Goal: Task Accomplishment & Management: Manage account settings

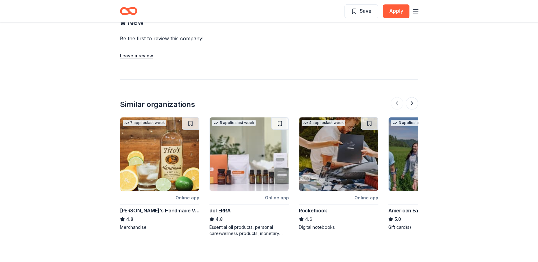
scroll to position [621, 0]
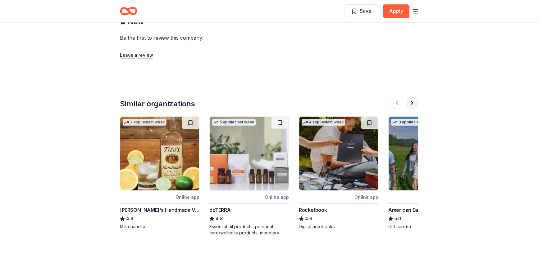
click at [409, 97] on button at bounding box center [411, 103] width 12 height 12
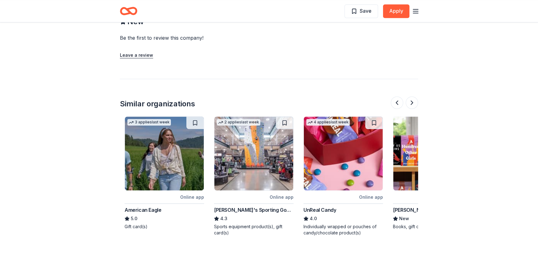
scroll to position [0, 268]
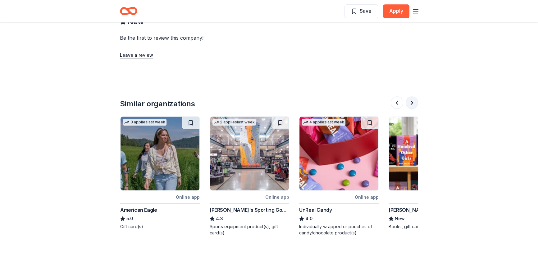
click at [410, 97] on button at bounding box center [411, 103] width 12 height 12
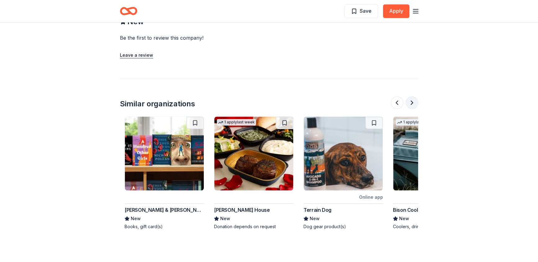
scroll to position [0, 536]
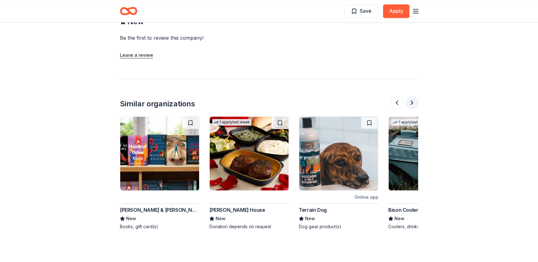
click at [412, 97] on button at bounding box center [411, 103] width 12 height 12
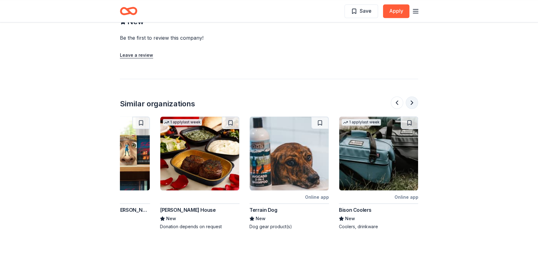
click at [410, 97] on button at bounding box center [411, 103] width 12 height 12
click at [411, 97] on button at bounding box center [411, 103] width 12 height 12
click at [412, 97] on button at bounding box center [411, 103] width 12 height 12
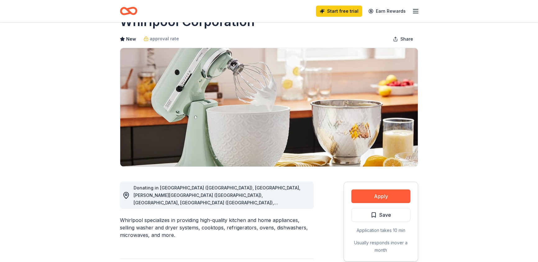
scroll to position [0, 0]
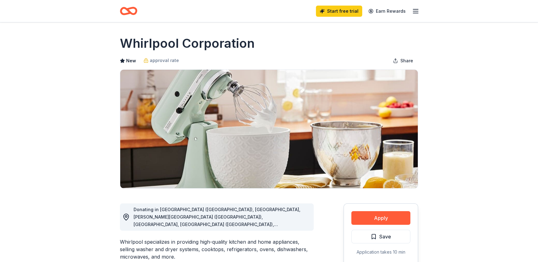
click at [128, 9] on icon "Home" at bounding box center [132, 11] width 10 height 6
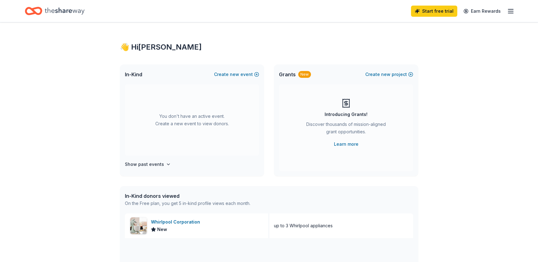
click at [509, 9] on line "button" at bounding box center [510, 9] width 5 height 0
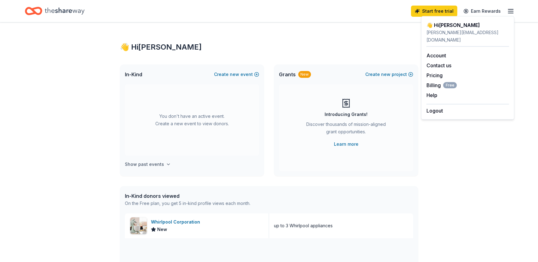
click at [156, 162] on h4 "Show past events" at bounding box center [144, 164] width 39 height 7
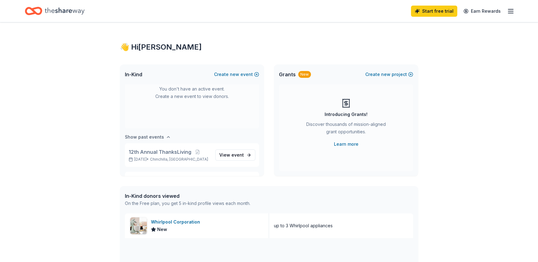
scroll to position [51, 0]
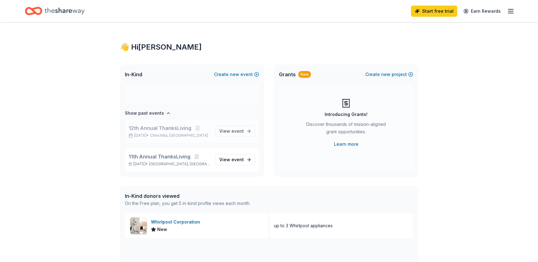
click at [166, 129] on span "12th Annual ThanksLiving" at bounding box center [160, 127] width 63 height 7
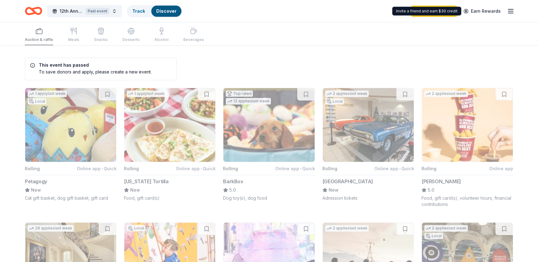
click at [510, 11] on line "button" at bounding box center [510, 11] width 5 height 0
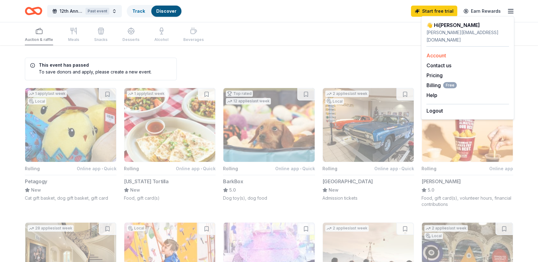
click at [442, 52] on link "Account" at bounding box center [436, 55] width 20 height 6
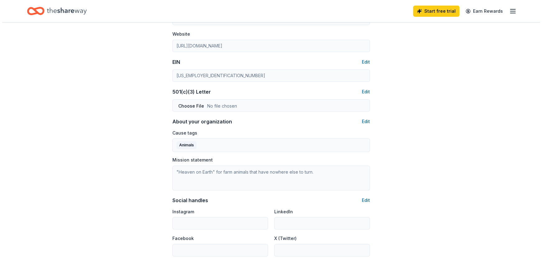
scroll to position [275, 0]
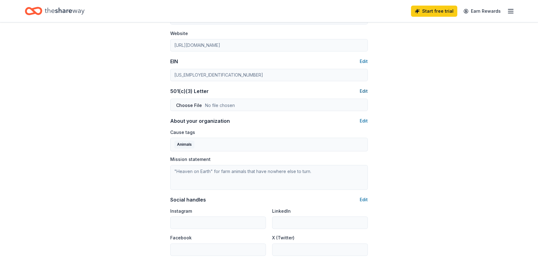
click at [364, 90] on button "Edit" at bounding box center [363, 91] width 8 height 7
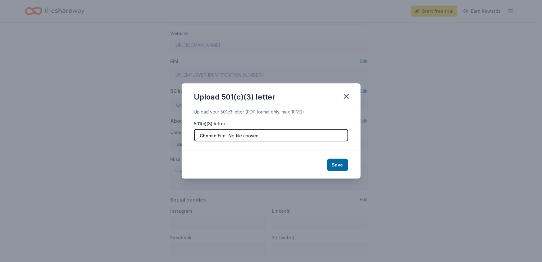
click at [273, 136] on input "file" at bounding box center [271, 135] width 154 height 12
type input "C:\fakepath\IAS exemption ruling copy.pdf"
click at [341, 166] on button "Save" at bounding box center [337, 165] width 21 height 12
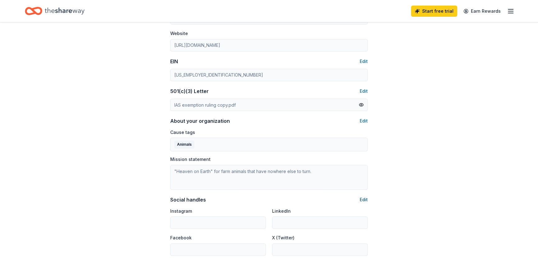
click at [364, 197] on button "Edit" at bounding box center [363, 199] width 8 height 7
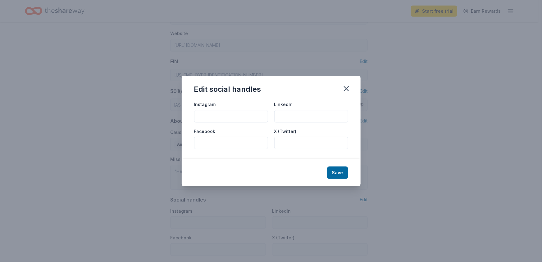
click at [205, 113] on input "Instagram" at bounding box center [231, 116] width 74 height 12
type input "indralokasanctuary"
type input "indralokaanimalsanctuary"
type input "indralokaas"
click at [302, 120] on input "LinkedIn" at bounding box center [311, 116] width 74 height 12
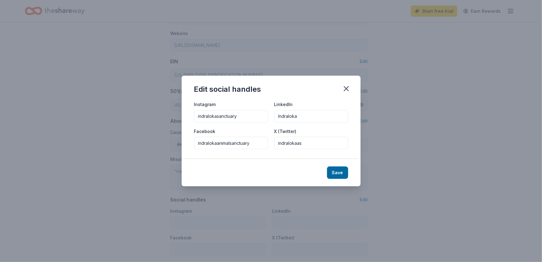
type input "Indraloka"
drag, startPoint x: 336, startPoint y: 165, endPoint x: 336, endPoint y: 169, distance: 4.3
click at [336, 166] on div "Save" at bounding box center [271, 172] width 179 height 27
click at [336, 169] on button "Save" at bounding box center [337, 173] width 21 height 12
type input "indralokasanctuary"
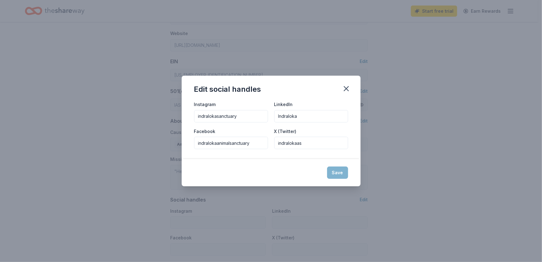
type input "Indraloka"
type input "indralokaanimalsanctuary"
type input "indralokaas"
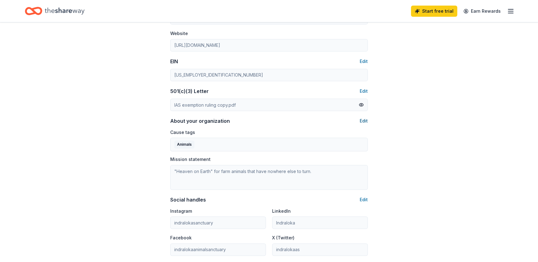
click at [365, 121] on button "Edit" at bounding box center [363, 120] width 8 height 7
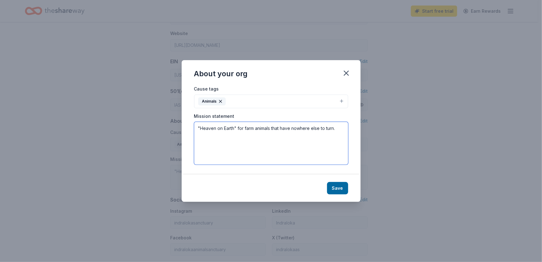
drag, startPoint x: 341, startPoint y: 128, endPoint x: 159, endPoint y: 129, distance: 182.2
click at [159, 129] on div "About your org Cause tags Animals Mission statement "Heaven on Earth" for farm …" at bounding box center [271, 131] width 542 height 262
paste textarea "Indraloka provides a peaceful sanctuary for humans and nonhumans alike, offerin…"
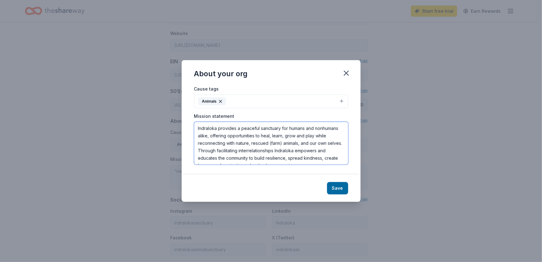
scroll to position [4, 0]
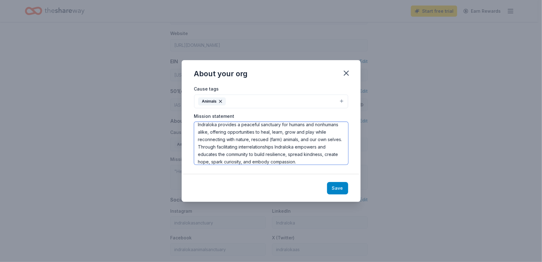
type textarea "Indraloka provides a peaceful sanctuary for humans and nonhumans alike, offerin…"
click at [338, 189] on button "Save" at bounding box center [337, 188] width 21 height 12
type textarea "Indraloka provides a peaceful sanctuary for humans and nonhumans alike, offerin…"
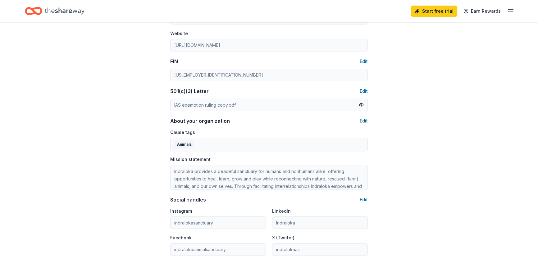
click at [363, 121] on button "Edit" at bounding box center [363, 120] width 8 height 7
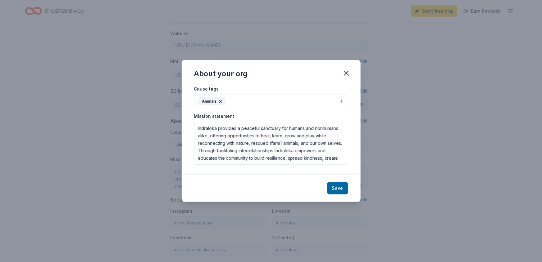
click at [343, 99] on button "Animals" at bounding box center [271, 102] width 154 height 14
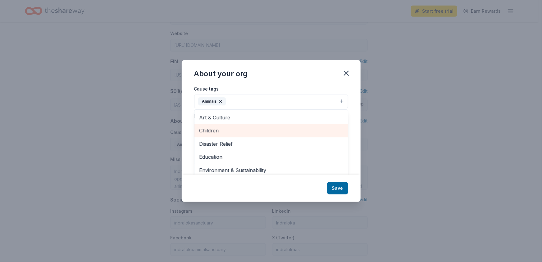
click at [265, 128] on span "Children" at bounding box center [270, 131] width 143 height 8
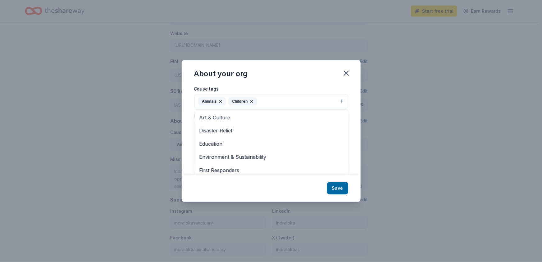
click at [339, 98] on button "Animals Children" at bounding box center [271, 102] width 154 height 14
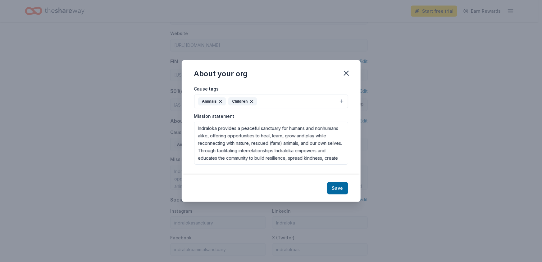
click at [339, 100] on button "Animals Children" at bounding box center [271, 102] width 154 height 14
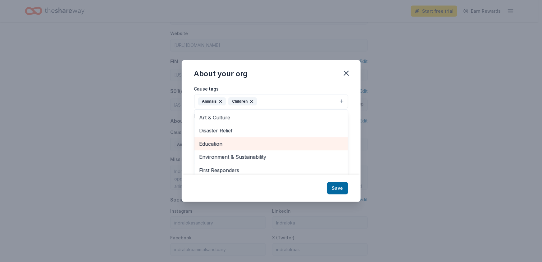
click at [264, 142] on span "Education" at bounding box center [270, 144] width 143 height 8
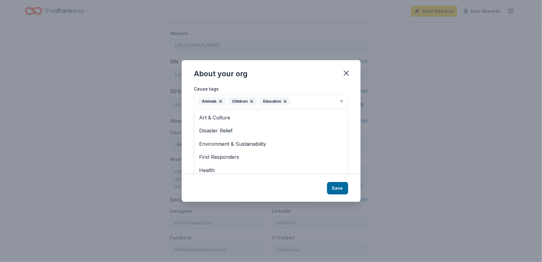
click at [338, 100] on button "Animals Children Education" at bounding box center [271, 102] width 154 height 14
click at [341, 99] on button "Animals Children Education" at bounding box center [271, 102] width 154 height 14
click at [289, 142] on span "Environment & Sustainability" at bounding box center [270, 144] width 143 height 8
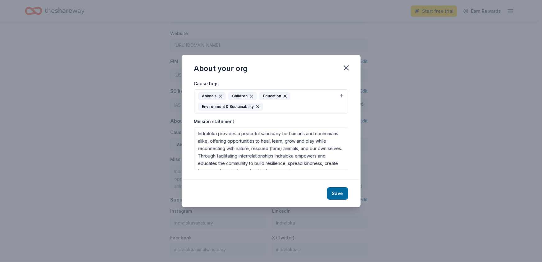
click at [340, 95] on button "Animals Children Education Environment & Sustainability" at bounding box center [271, 101] width 154 height 24
click at [341, 96] on button "Animals Children Education Environment & Sustainability" at bounding box center [271, 101] width 154 height 24
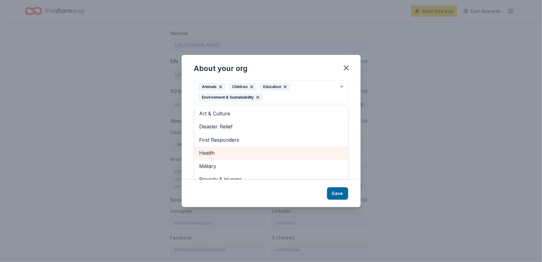
scroll to position [9, 0]
click at [278, 154] on span "Health" at bounding box center [270, 154] width 143 height 8
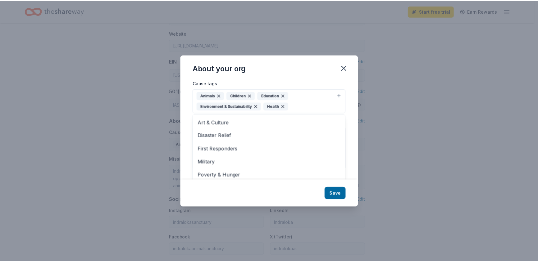
scroll to position [0, 0]
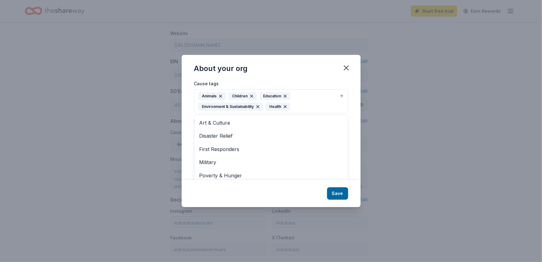
click at [336, 190] on div "About your org Cause tags Animals Children Education Environment & Sustainabili…" at bounding box center [271, 131] width 179 height 152
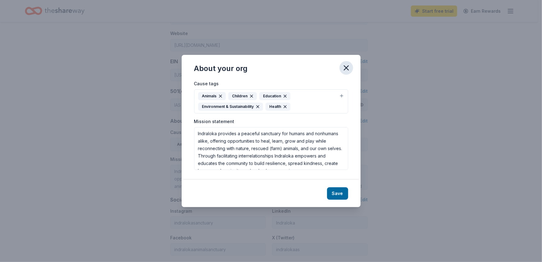
click at [343, 66] on icon "button" at bounding box center [346, 68] width 9 height 9
click at [333, 192] on button "Save" at bounding box center [337, 193] width 21 height 12
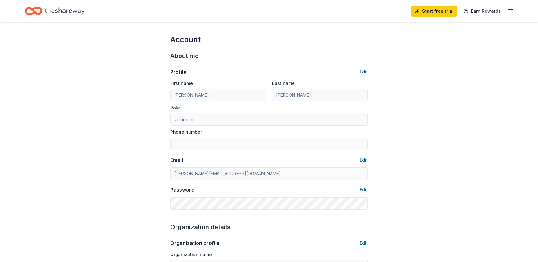
click at [363, 73] on button "Edit" at bounding box center [363, 71] width 8 height 7
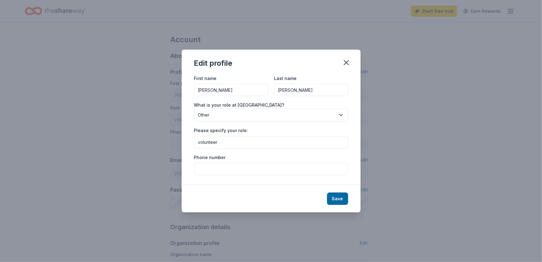
click at [224, 170] on input "Phone number" at bounding box center [271, 169] width 154 height 12
type input "5702414654"
click at [332, 195] on button "Save" at bounding box center [337, 199] width 21 height 12
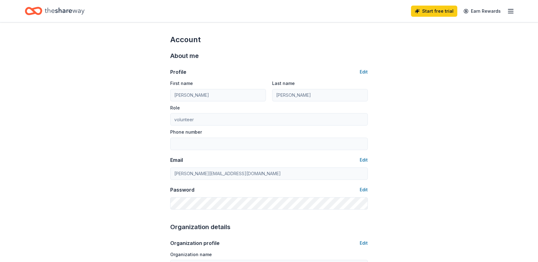
type input "5702414654"
click at [509, 9] on icon "button" at bounding box center [510, 10] width 7 height 7
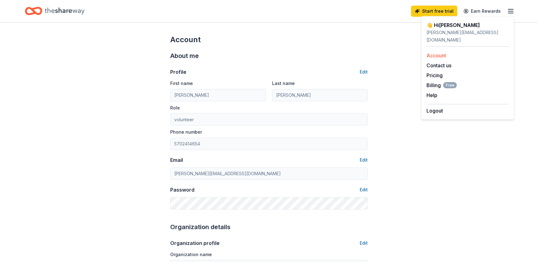
click at [437, 52] on link "Account" at bounding box center [436, 55] width 20 height 6
click at [39, 9] on icon "Home" at bounding box center [33, 11] width 17 height 15
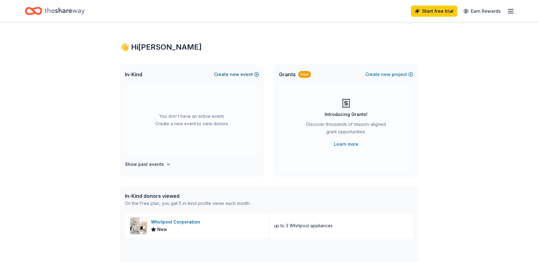
click at [229, 74] on button "Create new event" at bounding box center [236, 74] width 45 height 7
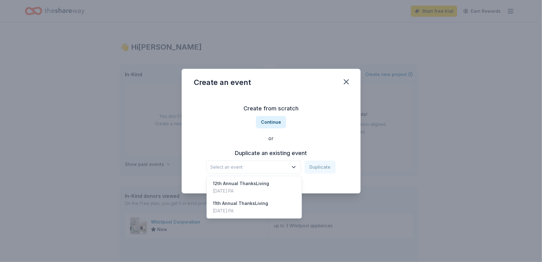
click at [248, 168] on span "Select an event" at bounding box center [249, 167] width 78 height 7
click at [244, 189] on div "Nov 02, 2024 · PA" at bounding box center [241, 190] width 56 height 7
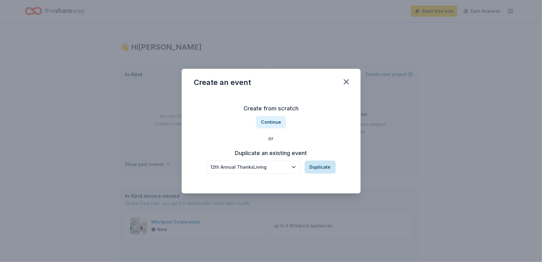
click at [317, 168] on button "Duplicate" at bounding box center [320, 167] width 31 height 13
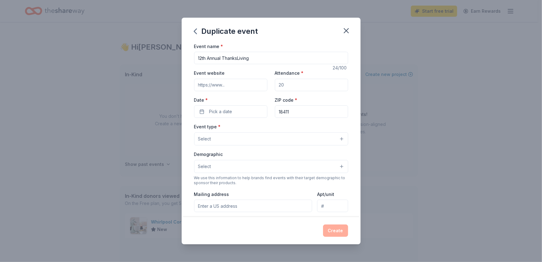
drag, startPoint x: 206, startPoint y: 60, endPoint x: 68, endPoint y: 34, distance: 140.5
click at [75, 40] on div "Duplicate event Event name * 12th Annual ThanksLiving 24 /100 Event website Att…" at bounding box center [271, 131] width 542 height 262
type input "13th Annual ThanksLiving Celebration"
click at [291, 84] on input "Attendance *" at bounding box center [311, 85] width 73 height 12
type input "200"
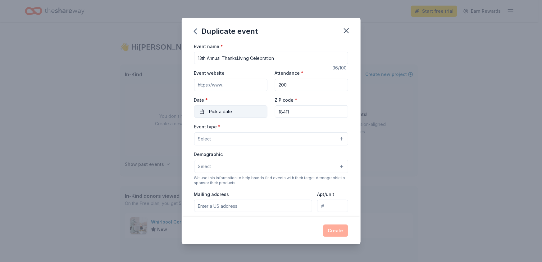
click at [208, 112] on button "Pick a date" at bounding box center [230, 112] width 73 height 12
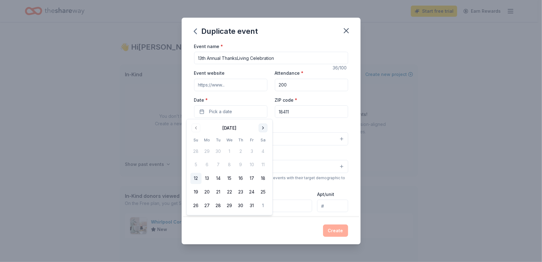
click at [262, 131] on button "Go to next month" at bounding box center [263, 128] width 9 height 9
click at [262, 165] on button "8" at bounding box center [262, 165] width 11 height 11
click at [310, 124] on div "Event type * Select" at bounding box center [271, 134] width 154 height 23
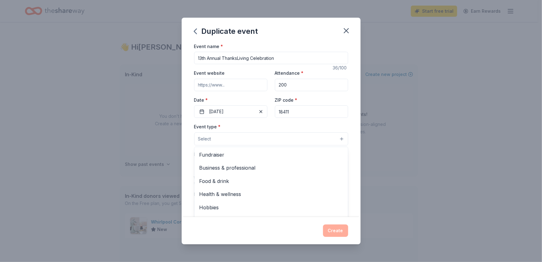
click at [215, 136] on button "Select" at bounding box center [271, 139] width 154 height 13
click at [218, 151] on span "Fundraiser" at bounding box center [270, 155] width 143 height 8
click at [134, 154] on div "Duplicate event Event name * 13th Annual ThanksLiving Celebration 36 /100 Event…" at bounding box center [271, 131] width 542 height 262
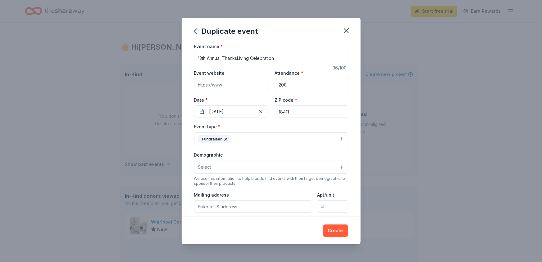
click at [260, 138] on button "Fundraiser" at bounding box center [271, 140] width 154 height 14
click at [393, 163] on div "Duplicate event Event name * 13th Annual ThanksLiving Celebration 36 /100 Event…" at bounding box center [271, 131] width 542 height 262
click at [208, 167] on span "Select" at bounding box center [204, 167] width 13 height 7
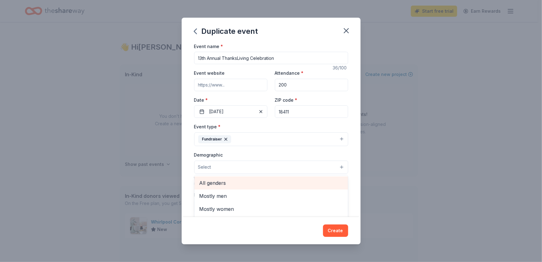
click at [205, 181] on span "All genders" at bounding box center [270, 183] width 143 height 8
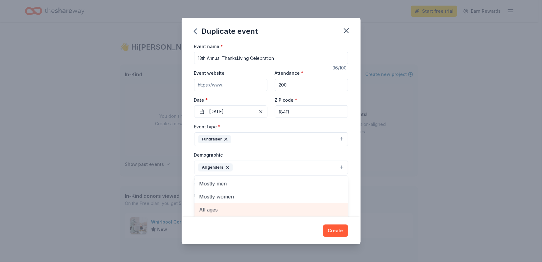
click at [247, 209] on span "All ages" at bounding box center [270, 210] width 143 height 8
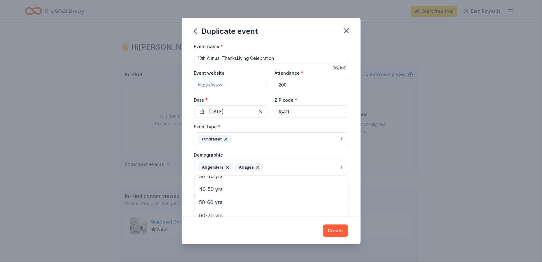
scroll to position [0, 0]
click at [420, 175] on div "Duplicate event Event name * 13th Annual ThanksLiving Celebration 36 /100 Event…" at bounding box center [271, 131] width 542 height 262
click at [270, 207] on input "Mailing address" at bounding box center [253, 207] width 118 height 12
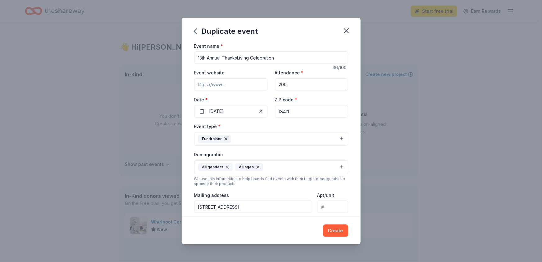
scroll to position [103, 0]
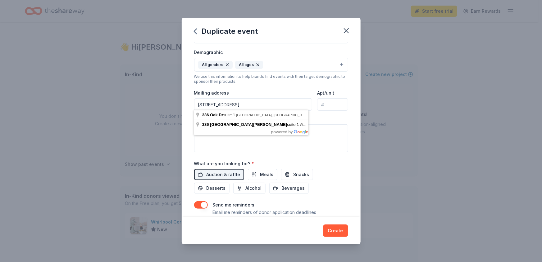
click at [267, 106] on input "336 Oak Dr., Suite 1" at bounding box center [253, 104] width 118 height 12
type input "336 Oak Dr., Suite 1, Dalton, PA 18414"
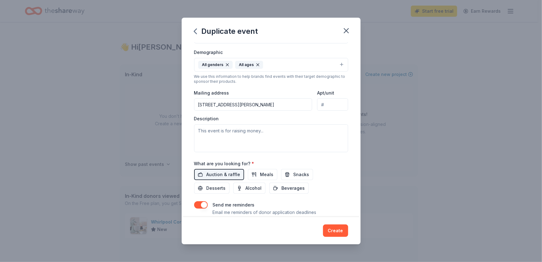
click at [335, 168] on div "What are you looking for? * Auction & raffle Meals Snacks Desserts Alcohol Beve…" at bounding box center [271, 177] width 154 height 34
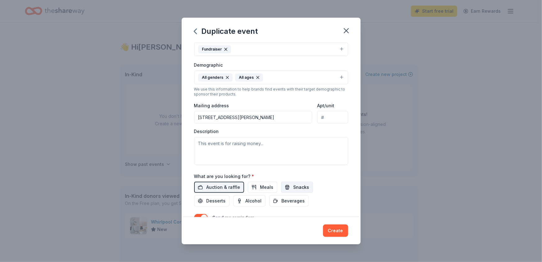
scroll to position [90, 0]
click at [300, 183] on button "Snacks" at bounding box center [297, 187] width 32 height 11
paste textarea "Our 13th annual ThanksLiving event will take place on Saturday, November 8, 202…"
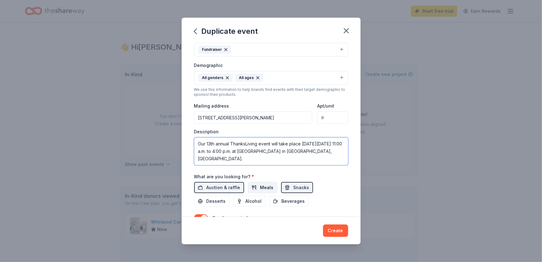
scroll to position [93, 0]
paste textarea "Funds raised at ThanksLiving and by partnering with us for ThanksLiving 2025, y…"
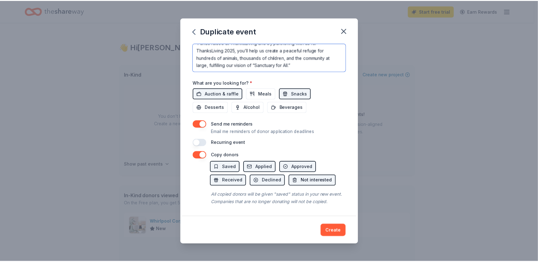
scroll to position [190, 0]
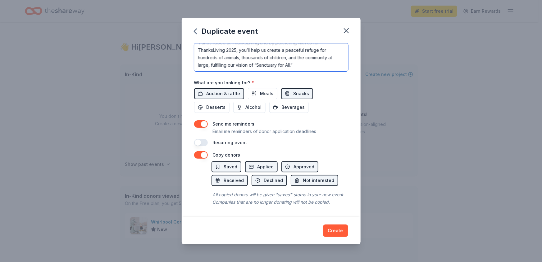
type textarea "Our 13th annual ThanksLiving event will take place [DATE][DATE] 11:00 a.m. to 4…"
click at [227, 163] on span "Saved" at bounding box center [231, 166] width 14 height 7
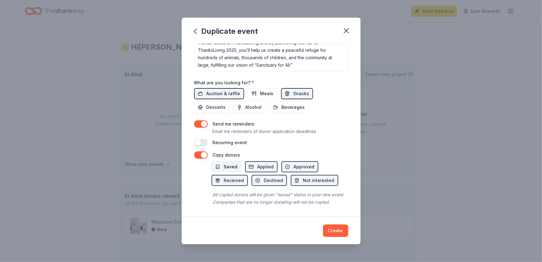
click at [229, 163] on span "Saved" at bounding box center [231, 166] width 14 height 7
click at [338, 233] on button "Create" at bounding box center [335, 231] width 25 height 12
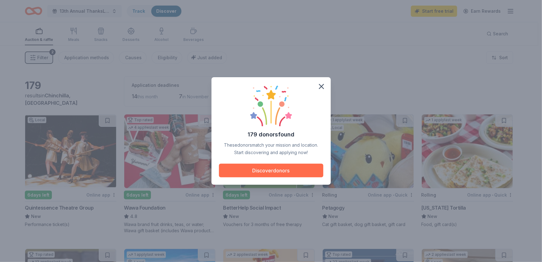
click at [284, 172] on button "Discover donors" at bounding box center [271, 171] width 104 height 14
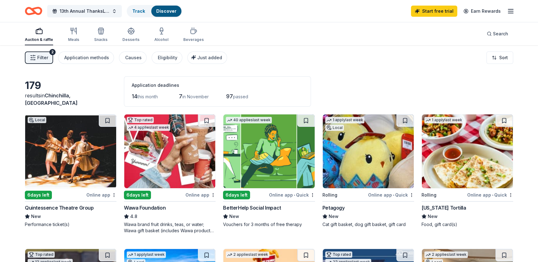
click at [357, 170] on img at bounding box center [368, 152] width 91 height 74
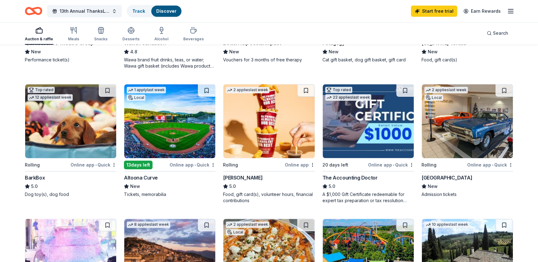
scroll to position [165, 0]
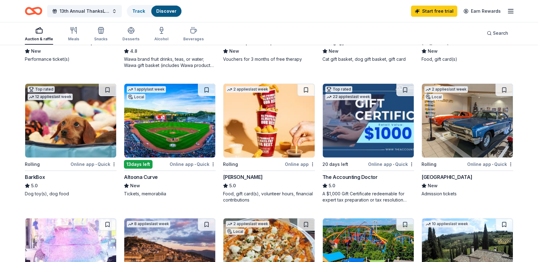
click at [465, 118] on img at bounding box center [467, 121] width 91 height 74
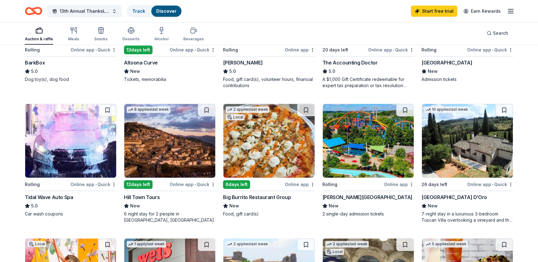
scroll to position [279, 0]
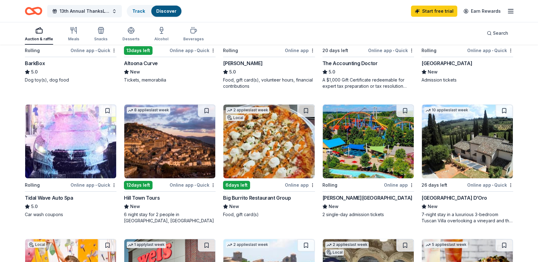
click at [359, 141] on img at bounding box center [368, 142] width 91 height 74
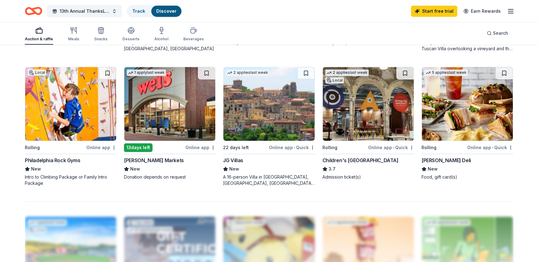
scroll to position [450, 0]
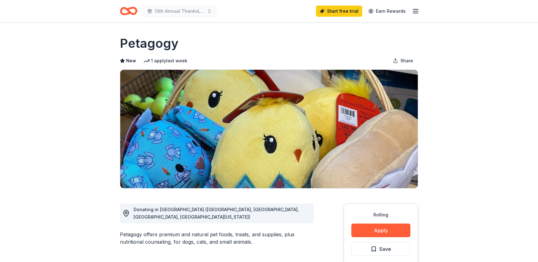
drag, startPoint x: 117, startPoint y: 40, endPoint x: 180, endPoint y: 43, distance: 63.1
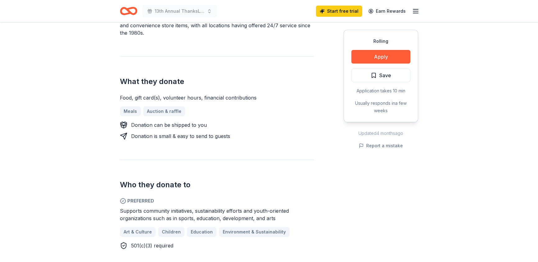
scroll to position [225, 0]
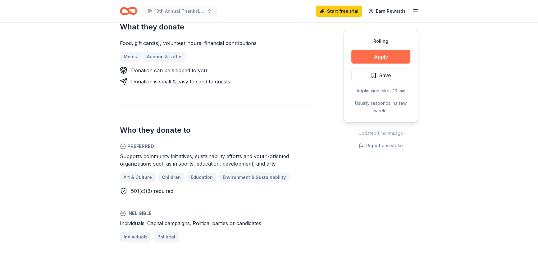
click at [383, 56] on button "Apply" at bounding box center [380, 57] width 59 height 14
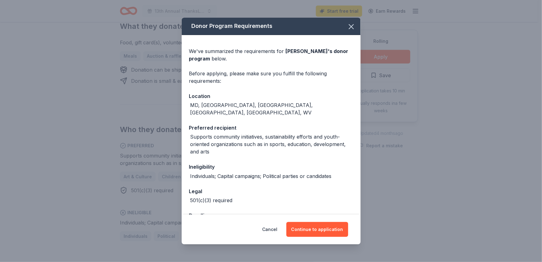
scroll to position [1, 0]
click at [317, 229] on button "Continue to application" at bounding box center [317, 229] width 62 height 15
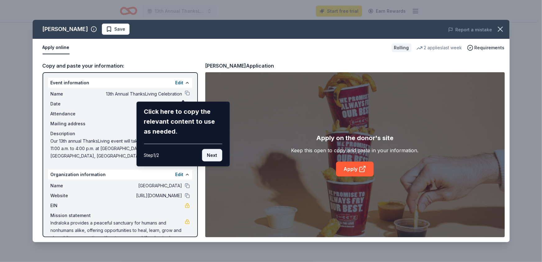
click at [211, 155] on button "Next" at bounding box center [212, 155] width 20 height 12
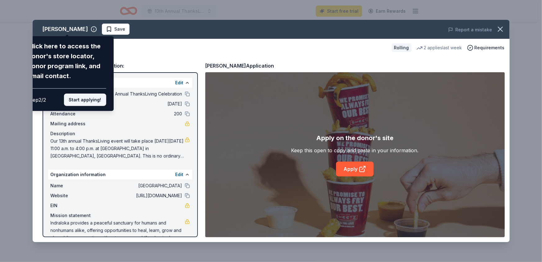
click at [92, 99] on button "Start applying!" at bounding box center [85, 100] width 42 height 12
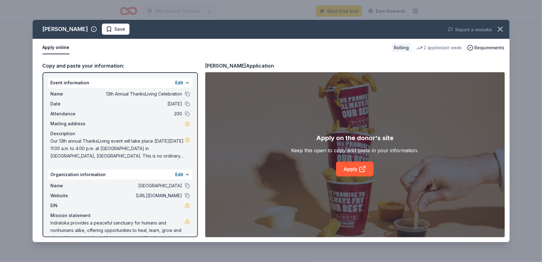
click at [183, 94] on div "Sheetz Save Report a mistake Apply online Rolling 2 applies last week Requireme…" at bounding box center [271, 131] width 477 height 223
click at [347, 170] on link "Apply" at bounding box center [355, 169] width 38 height 15
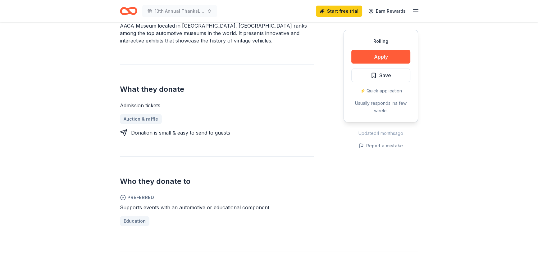
scroll to position [202, 0]
click at [388, 56] on button "Apply" at bounding box center [380, 57] width 59 height 14
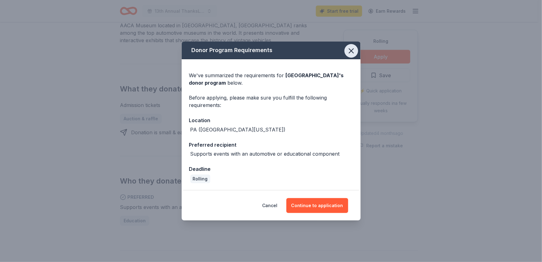
click at [352, 47] on icon "button" at bounding box center [351, 51] width 9 height 9
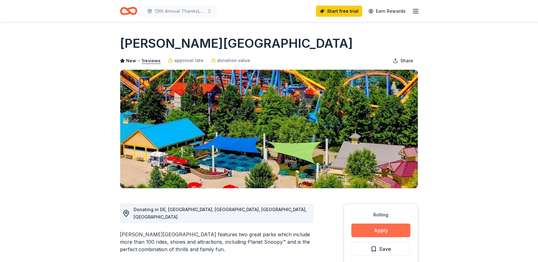
click at [388, 230] on button "Apply" at bounding box center [380, 231] width 59 height 14
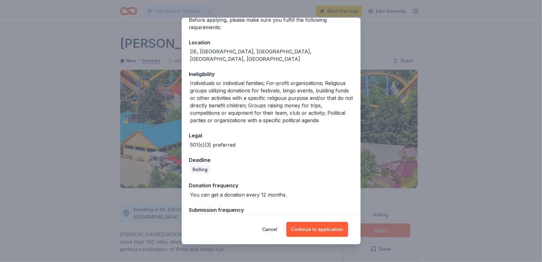
scroll to position [62, 0]
click at [313, 230] on button "Continue to application" at bounding box center [317, 229] width 62 height 15
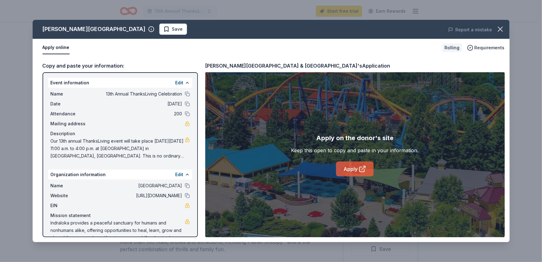
click at [345, 170] on link "Apply" at bounding box center [355, 169] width 38 height 15
